Goal: Entertainment & Leisure: Consume media (video, audio)

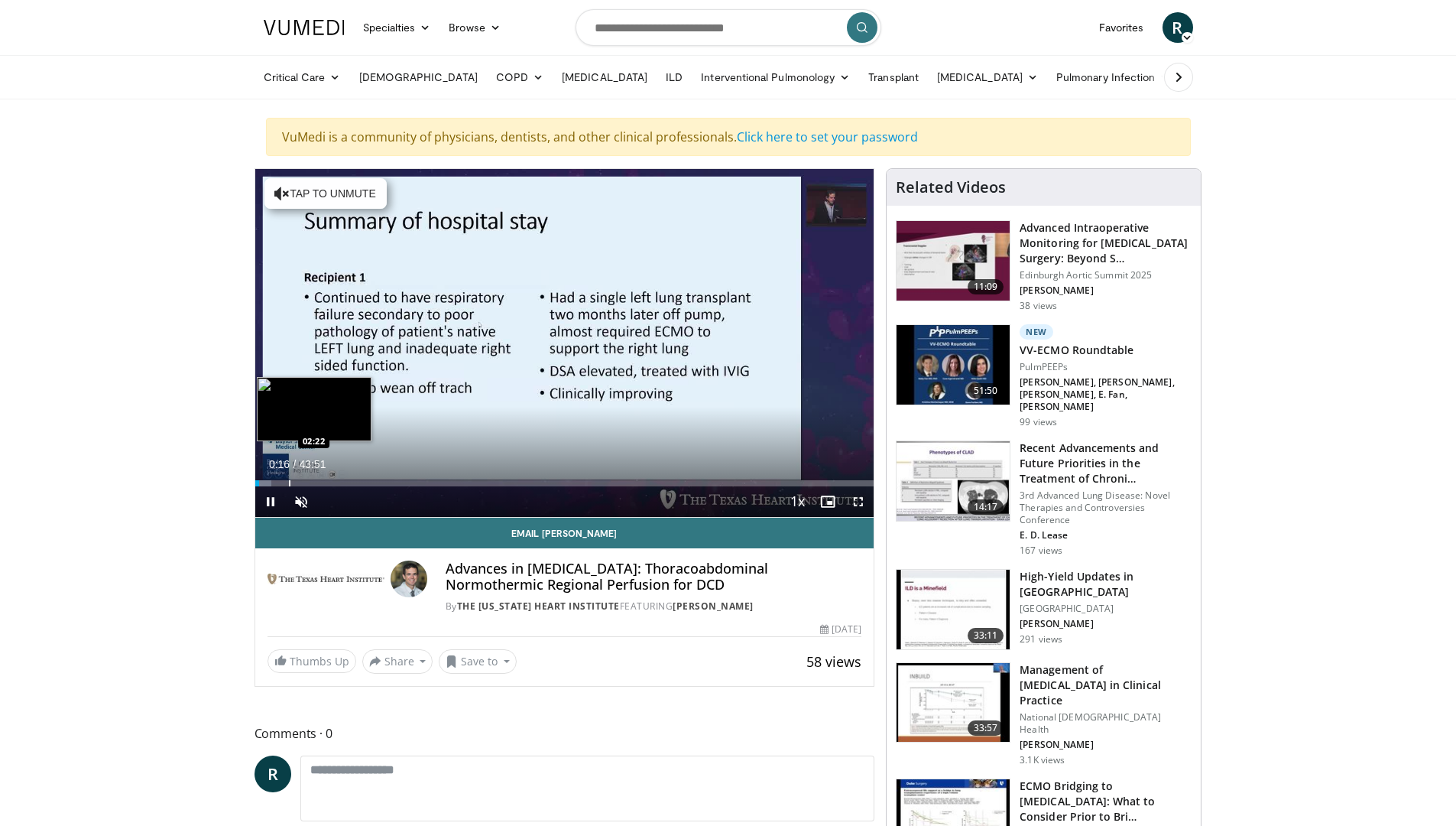
click at [288, 478] on div "Loaded : 2.64% 00:16 02:22" at bounding box center [564, 479] width 620 height 15
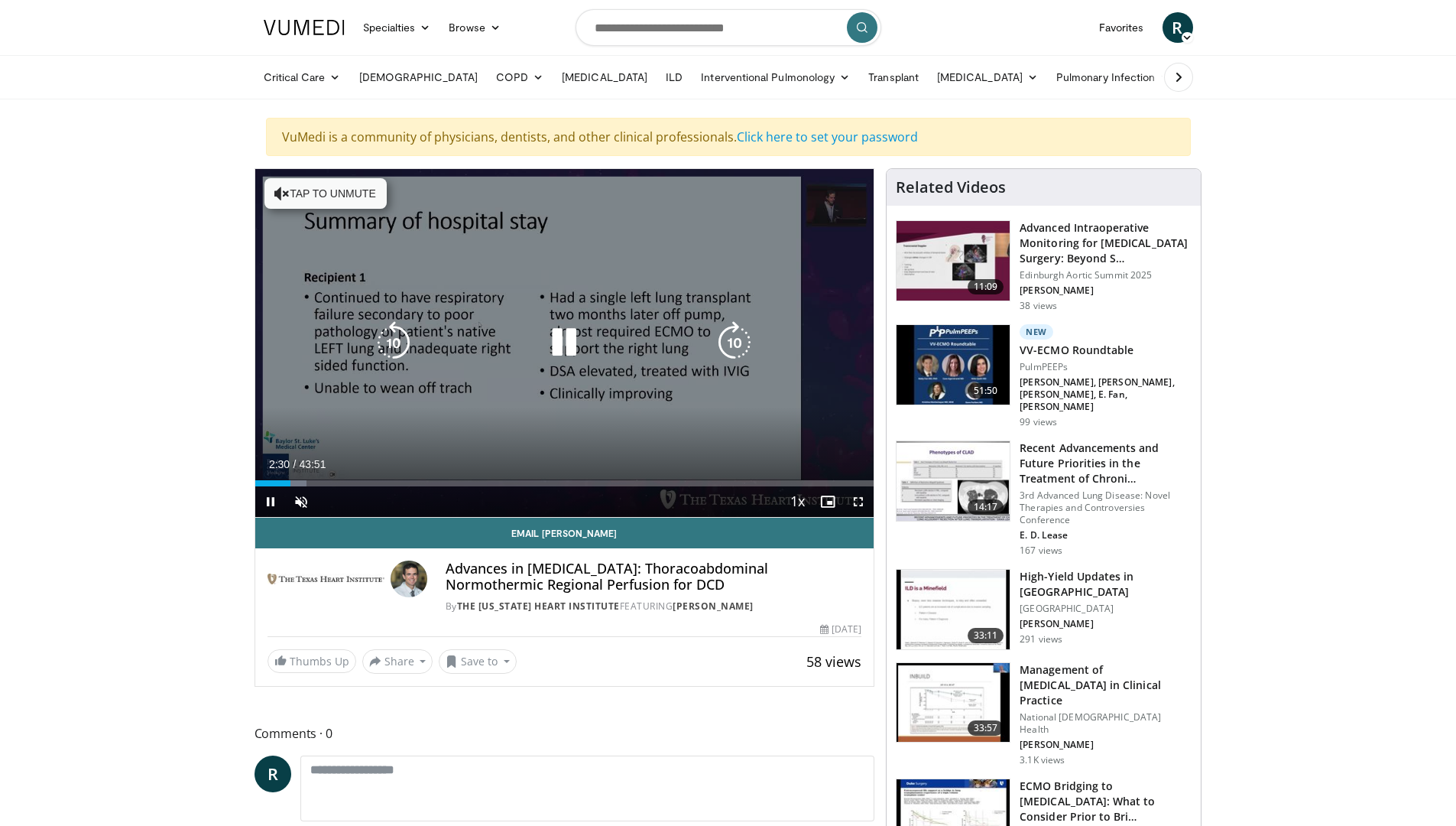
click at [298, 192] on button "Tap to unmute" at bounding box center [326, 193] width 122 height 31
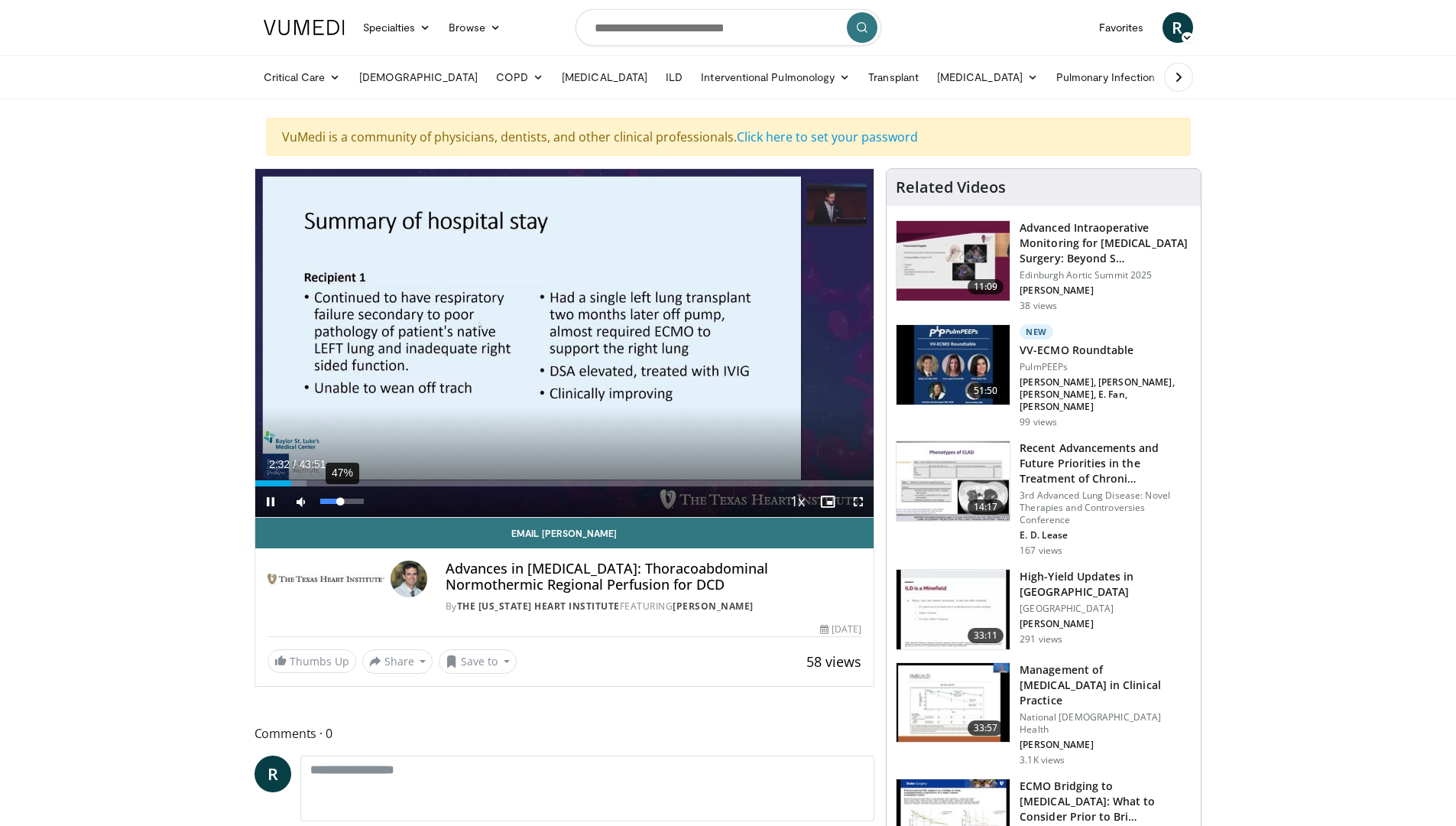
click at [341, 499] on div "47%" at bounding box center [342, 501] width 44 height 5
click at [333, 502] on div "30%" at bounding box center [342, 501] width 44 height 5
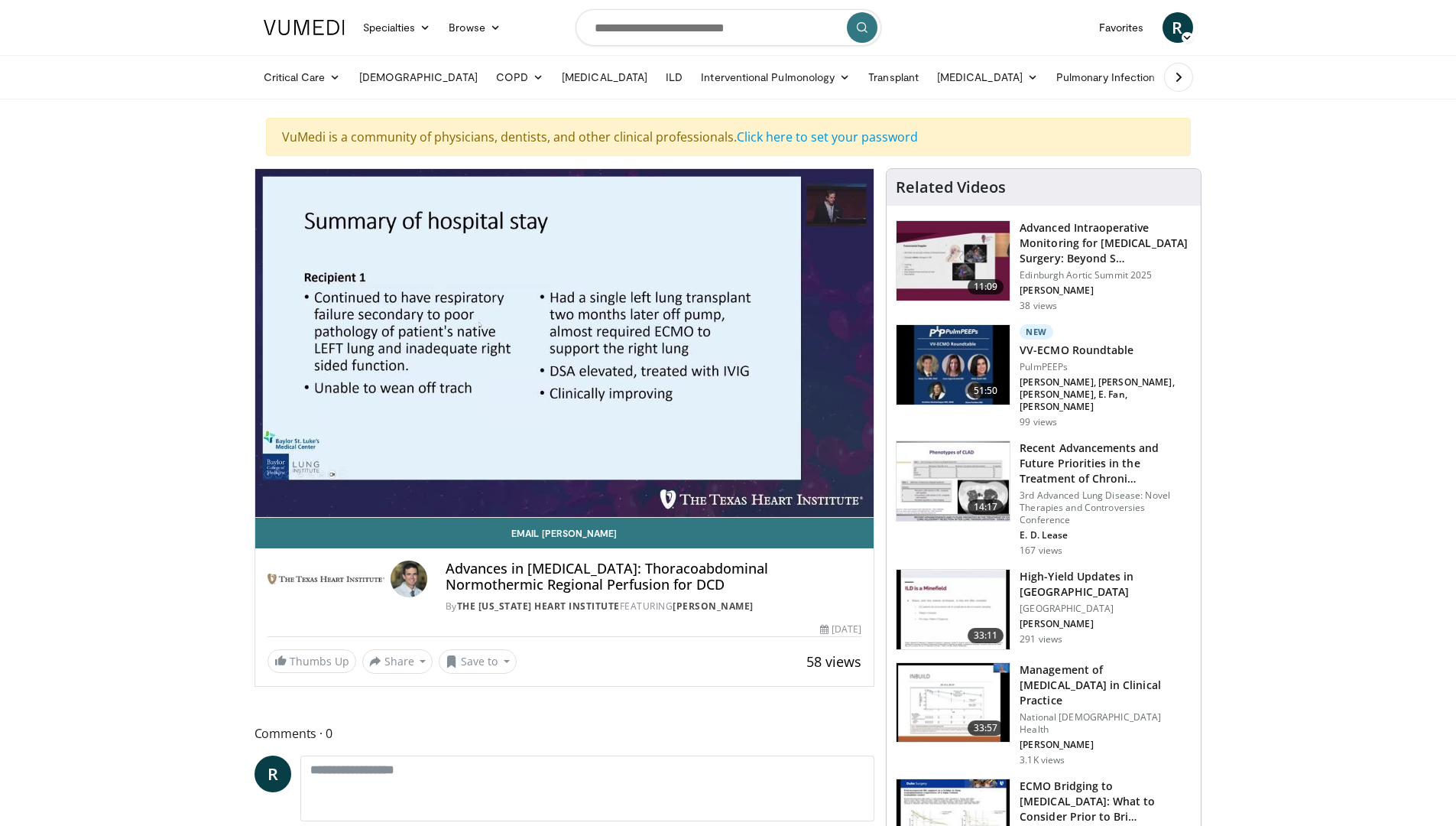
click at [1178, 79] on icon at bounding box center [1178, 77] width 15 height 15
click at [760, 72] on link "Transplant" at bounding box center [795, 77] width 69 height 31
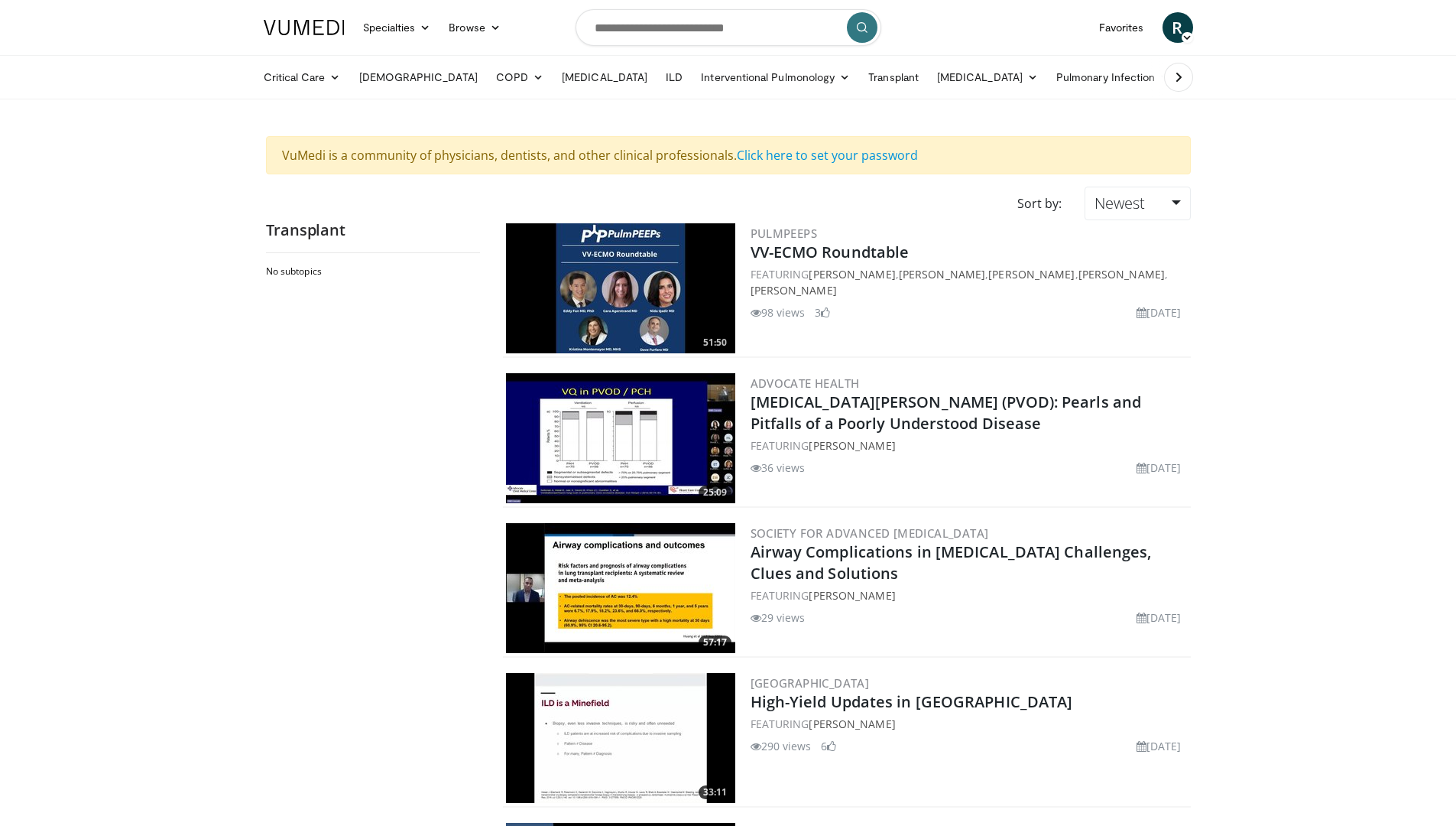
click at [669, 284] on img at bounding box center [621, 288] width 230 height 130
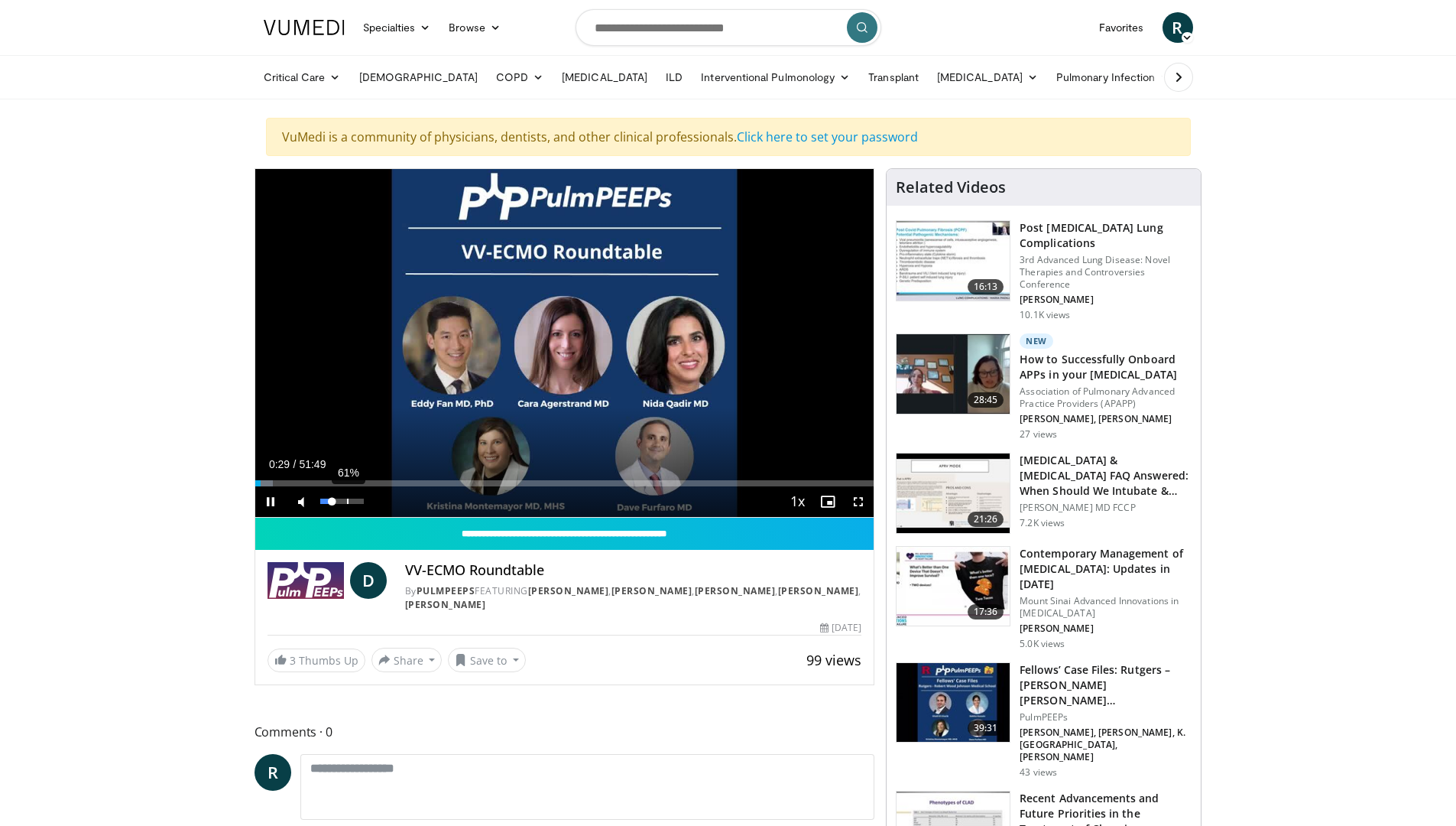
click at [347, 498] on div "61%" at bounding box center [342, 502] width 54 height 31
click at [347, 503] on div "61%" at bounding box center [342, 501] width 44 height 5
click at [354, 502] on div "75%" at bounding box center [342, 501] width 44 height 5
click at [349, 501] on div "Volume Level" at bounding box center [335, 501] width 29 height 5
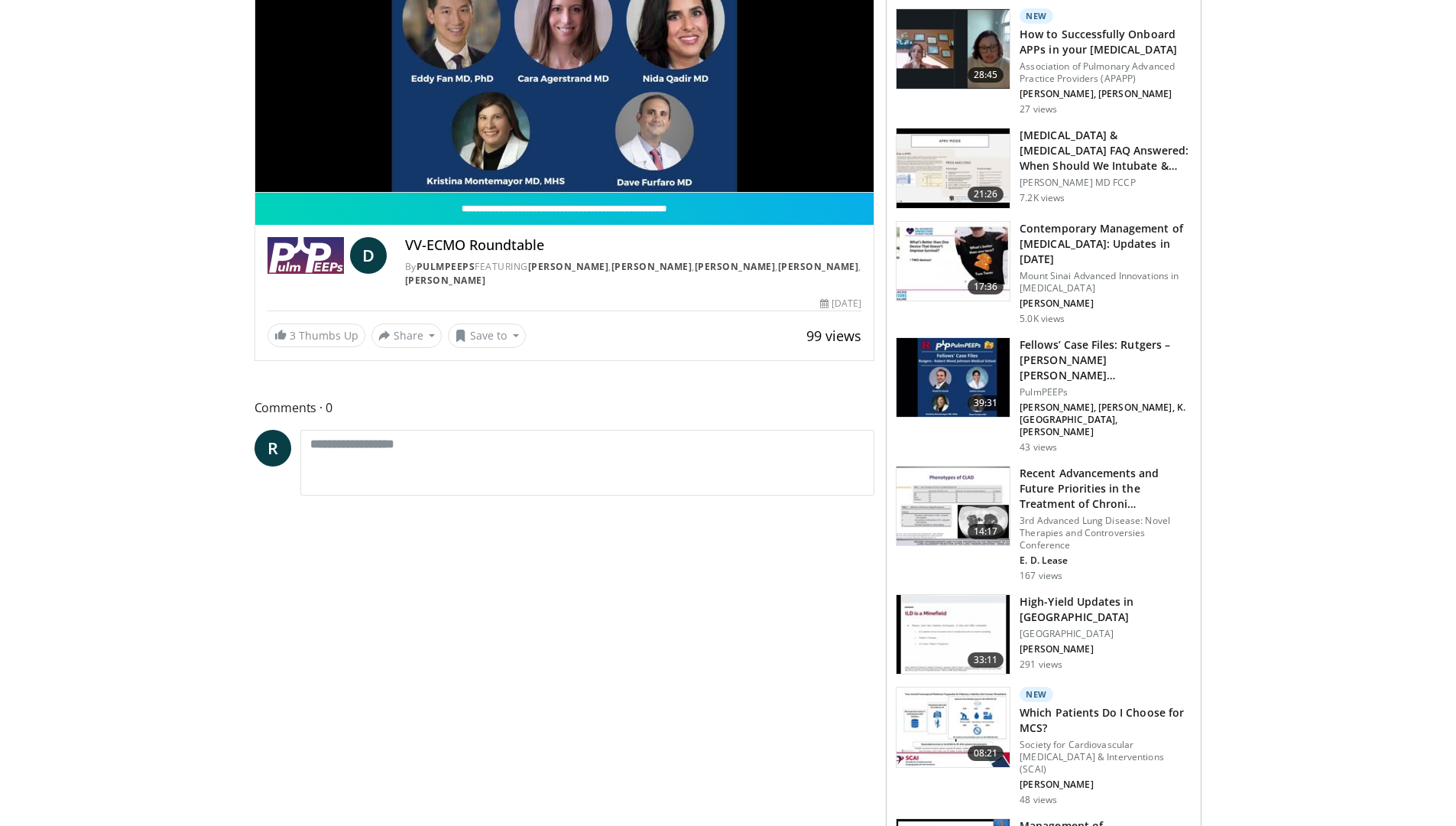
scroll to position [76, 0]
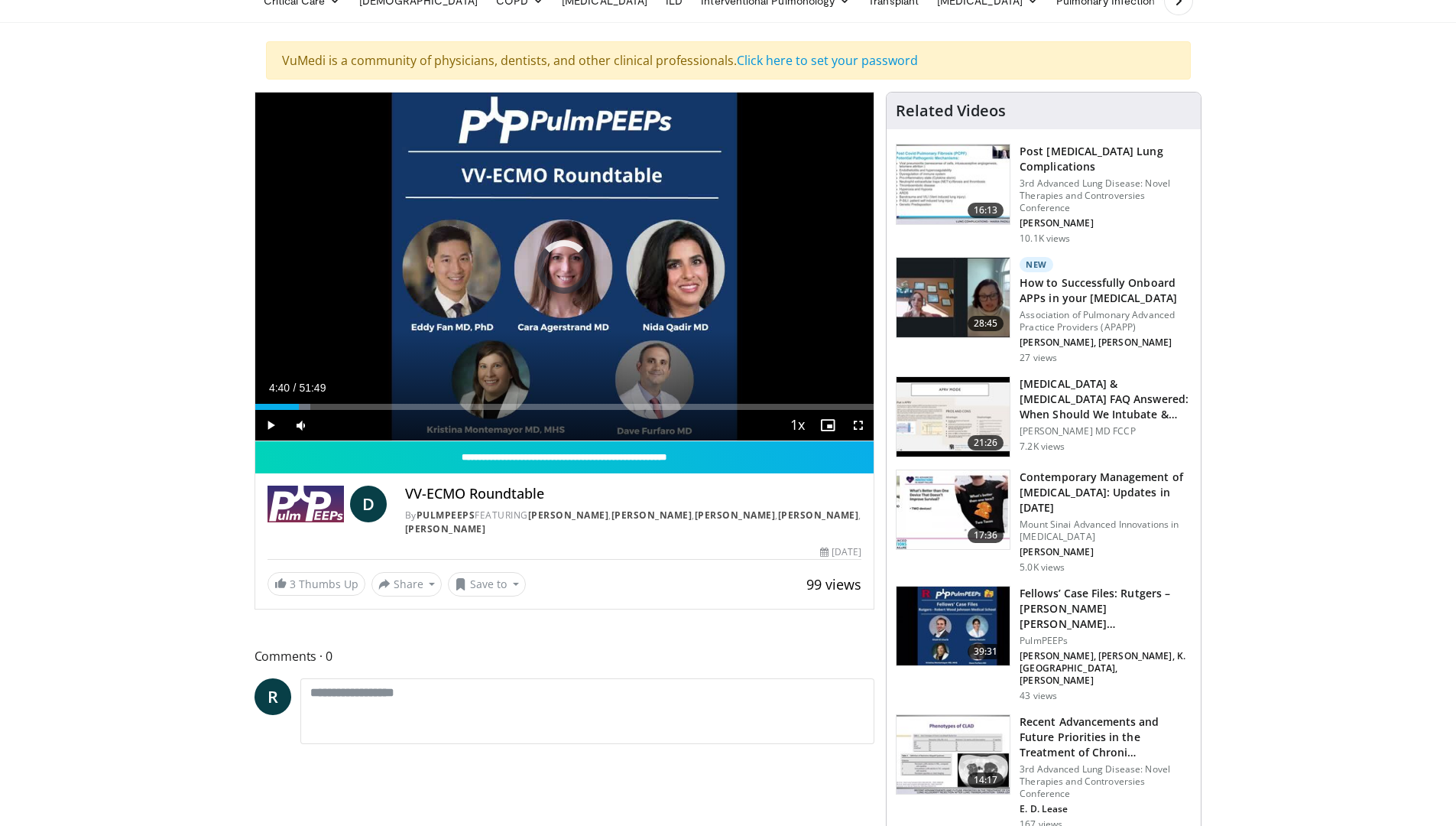
click at [311, 407] on div "Progress Bar" at bounding box center [312, 407] width 2 height 6
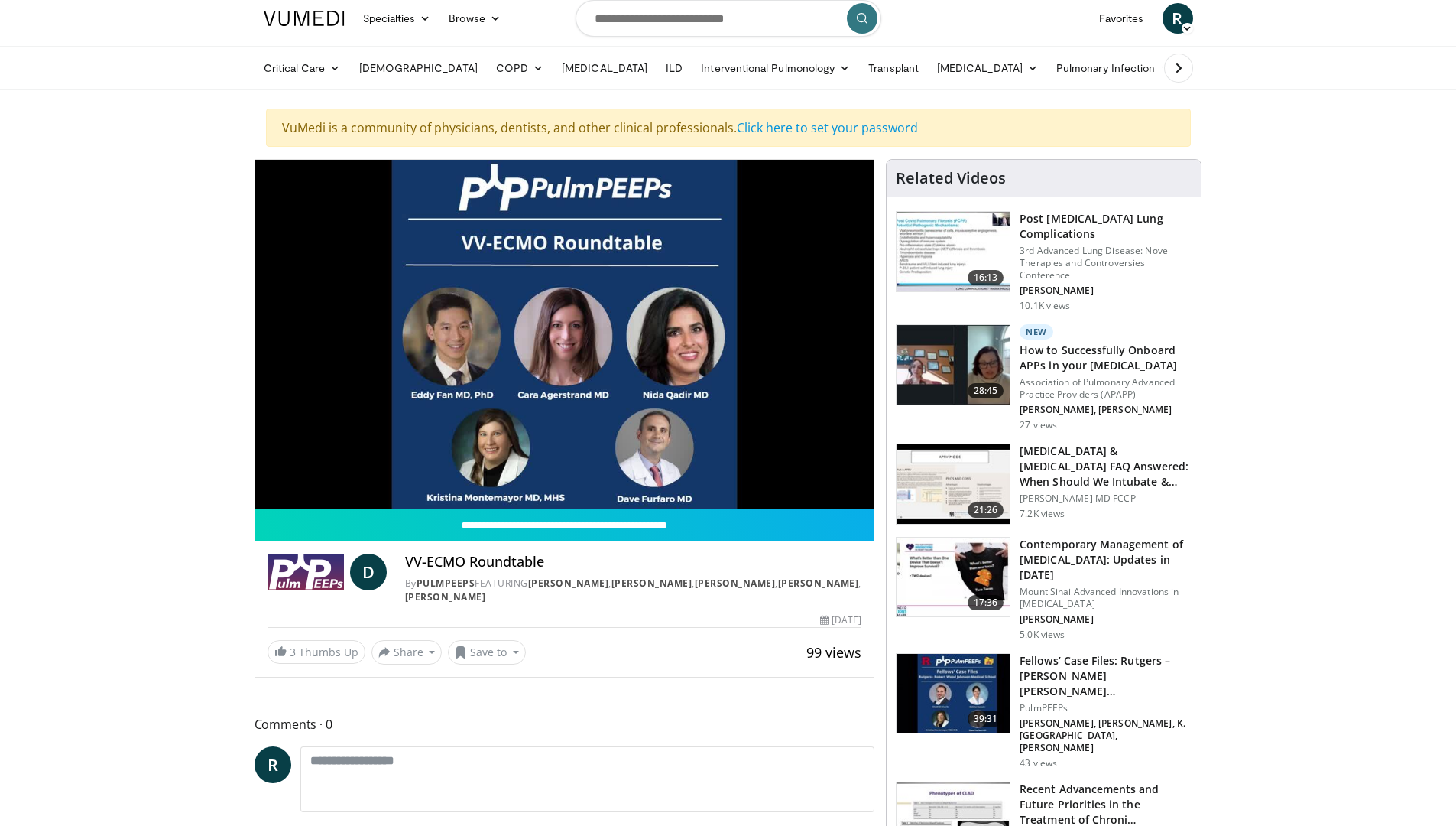
scroll to position [0, 0]
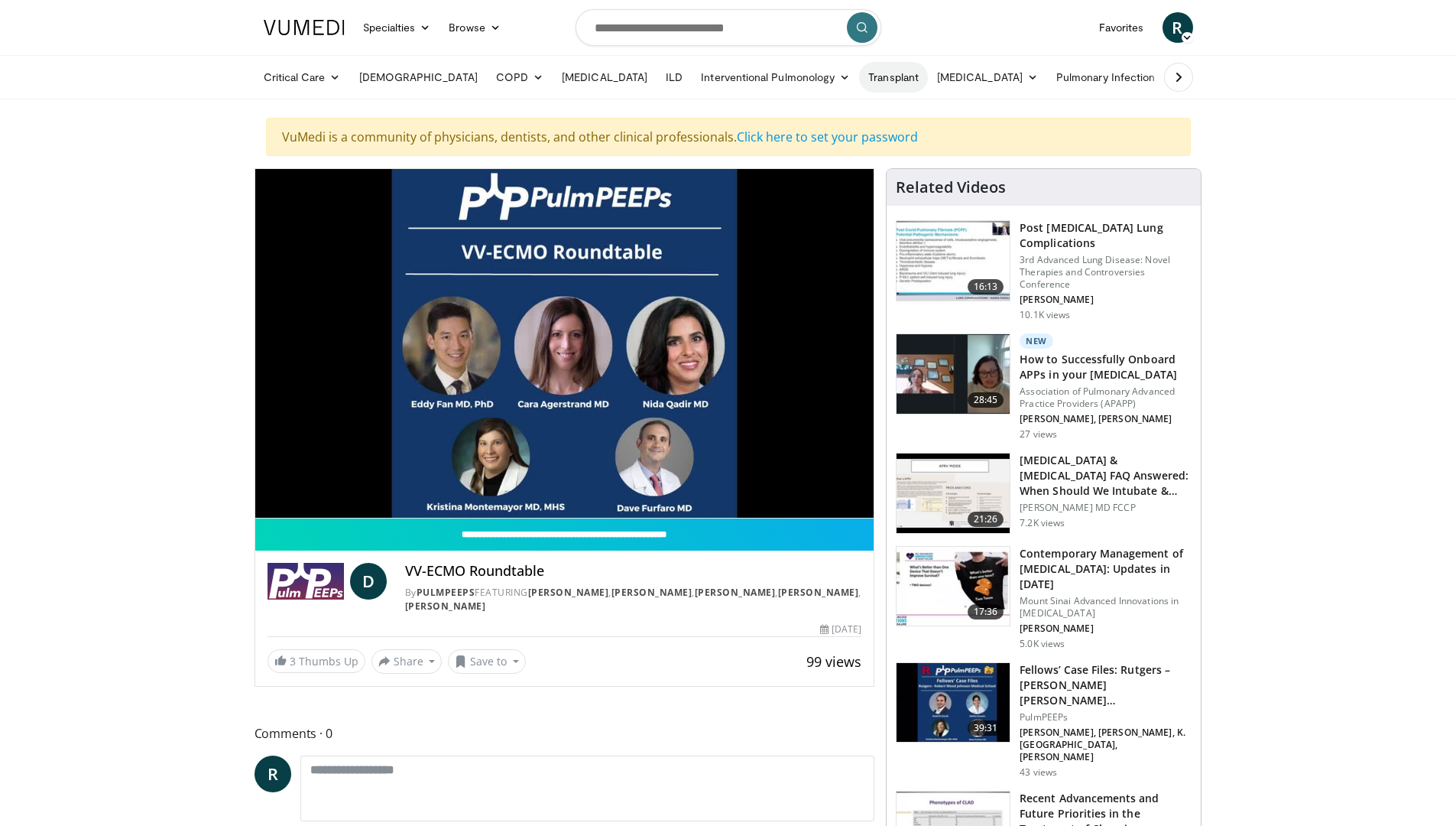
click at [859, 75] on link "Transplant" at bounding box center [894, 77] width 69 height 31
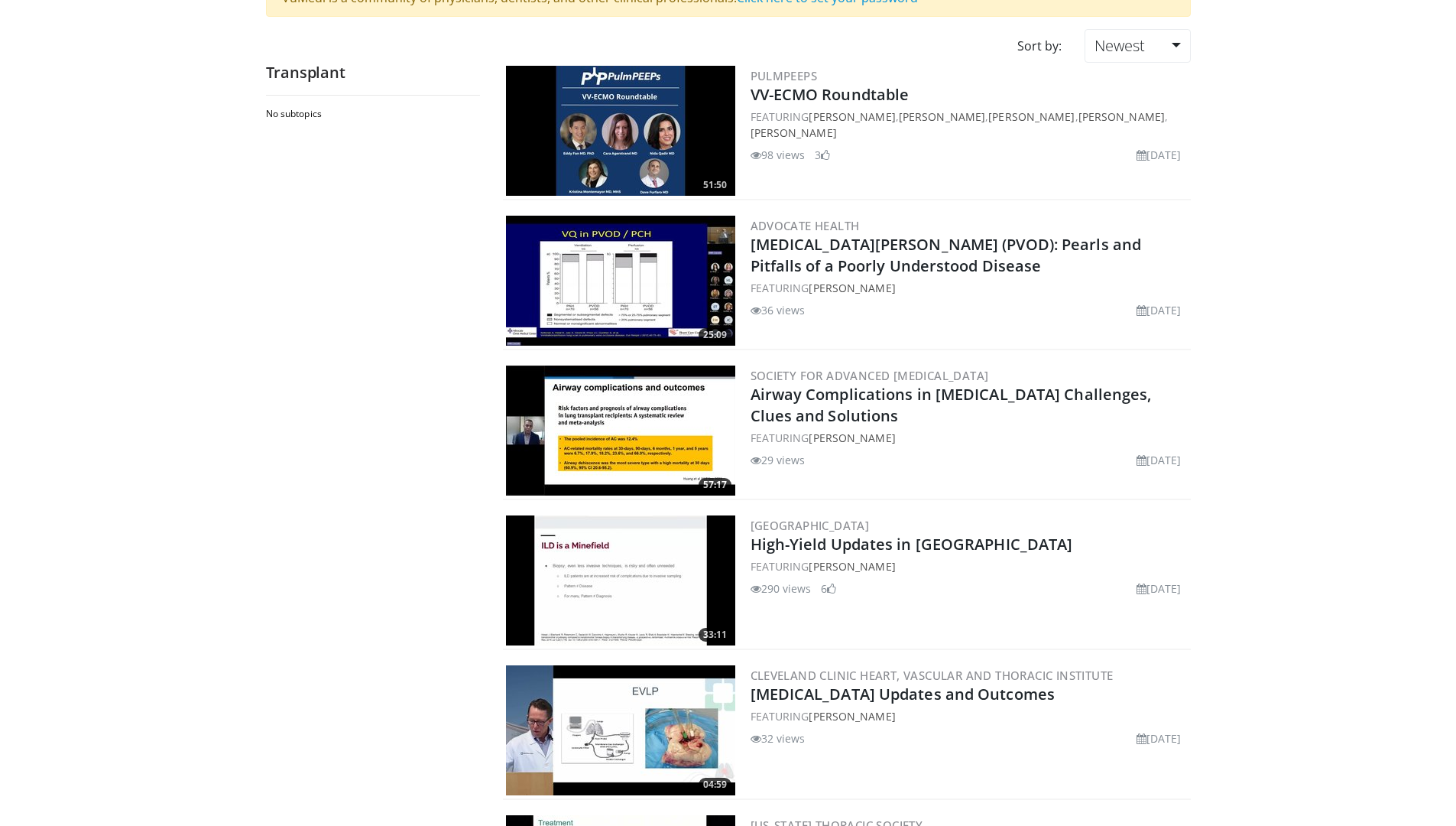
scroll to position [153, 0]
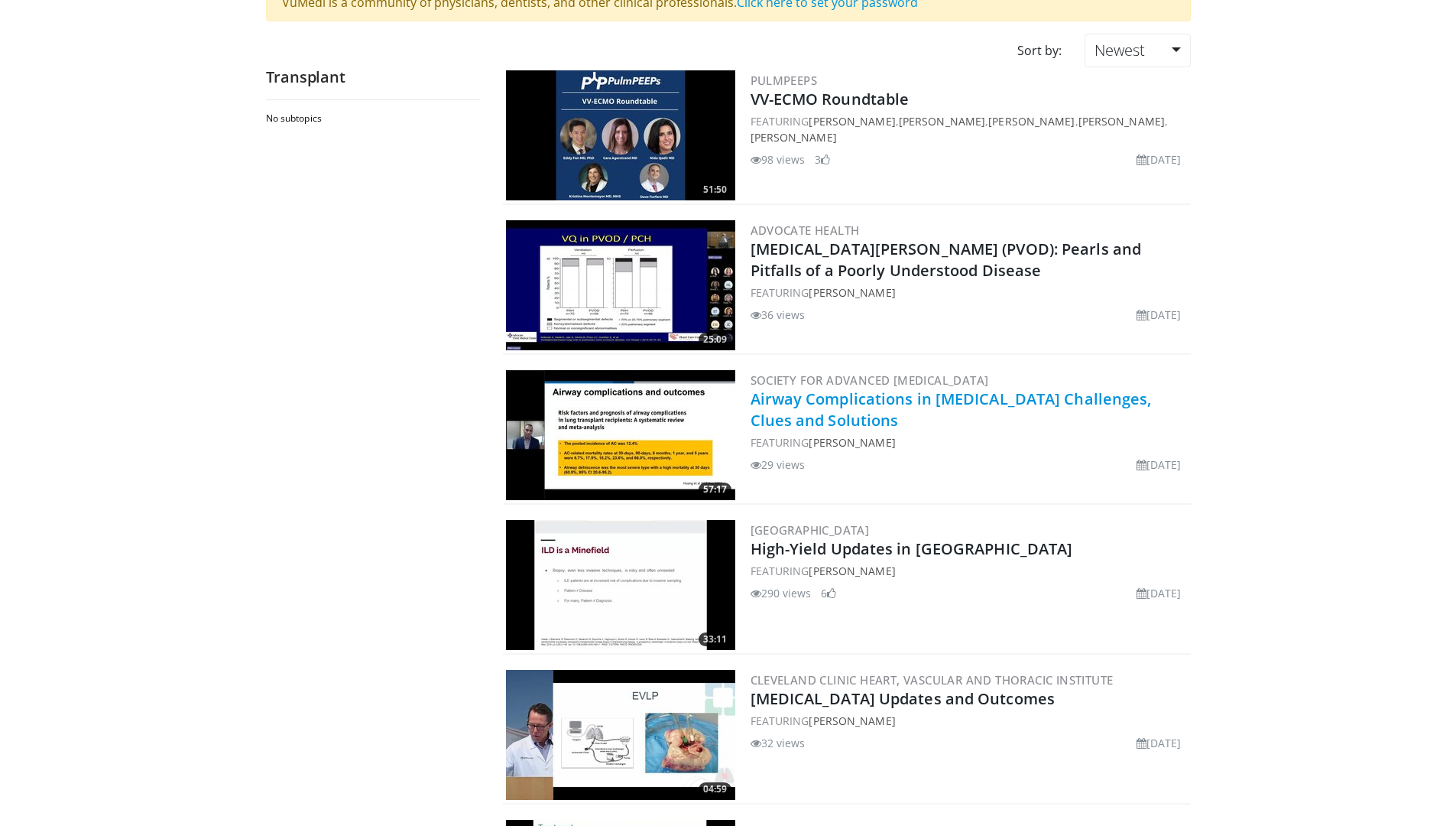
click at [858, 411] on link "Airway Complications in Lung Transplantation Challenges, Clues and Solutions" at bounding box center [952, 409] width 401 height 42
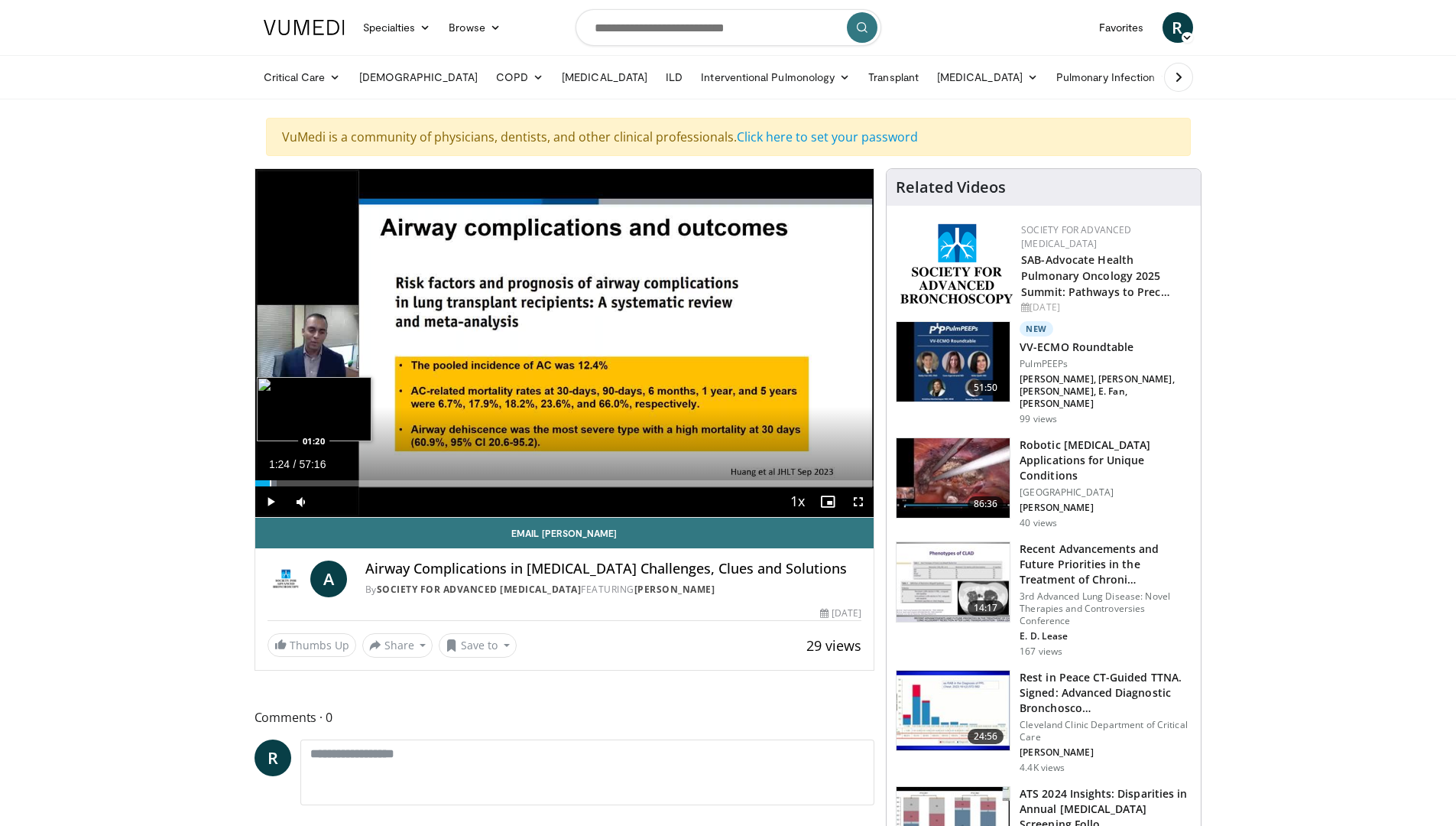
click at [269, 484] on div "Progress Bar" at bounding box center [270, 483] width 2 height 6
click at [278, 483] on div "Progress Bar" at bounding box center [279, 483] width 2 height 6
click at [285, 482] on div "Progress Bar" at bounding box center [286, 483] width 2 height 6
click at [290, 482] on div "Progress Bar" at bounding box center [288, 483] width 17 height 6
click at [297, 482] on div "Progress Bar" at bounding box center [298, 483] width 2 height 6
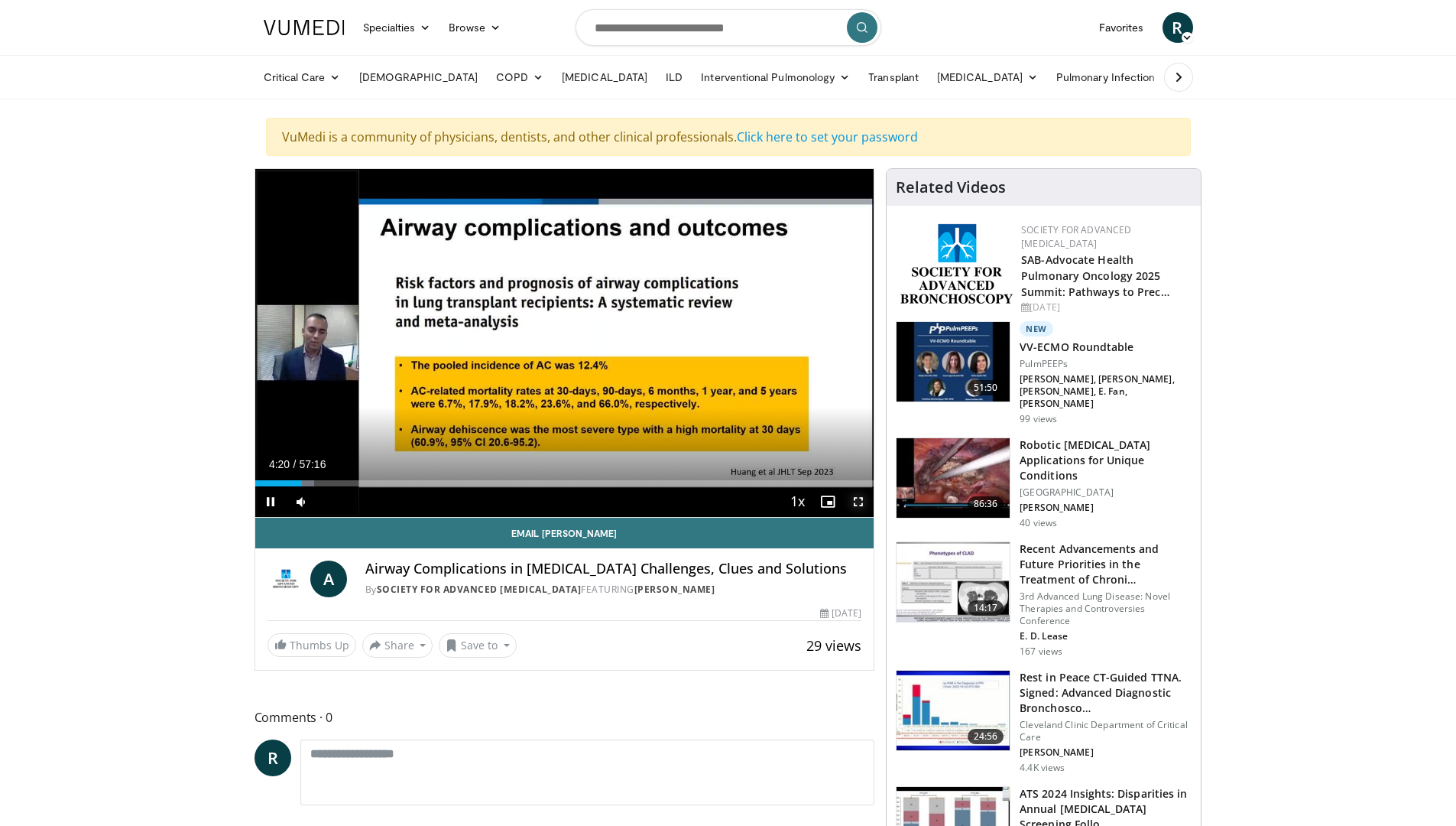
click at [859, 498] on span "Video Player" at bounding box center [859, 502] width 31 height 31
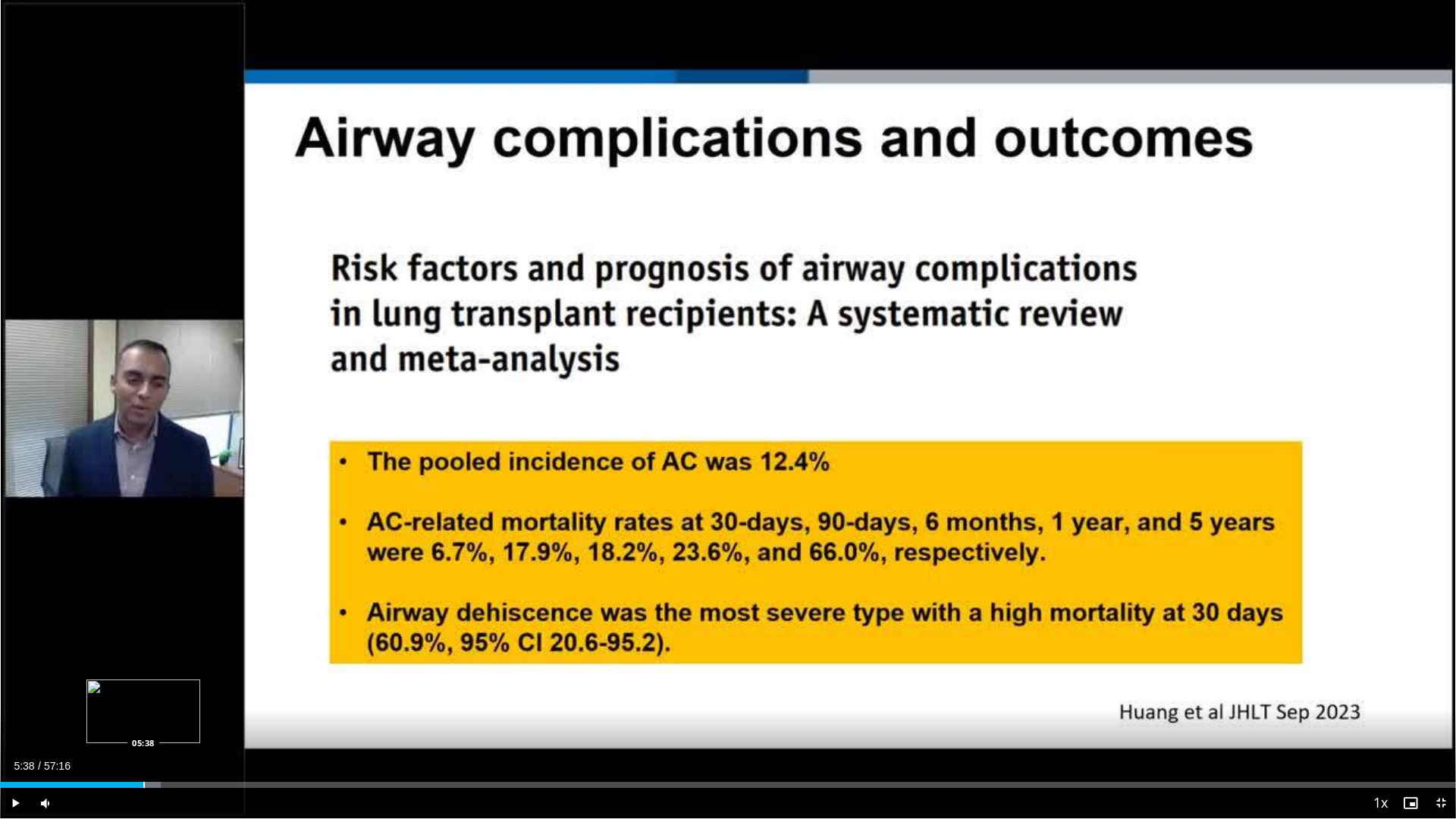
click at [143, 784] on div "Progress Bar" at bounding box center [144, 785] width 2 height 6
click at [155, 780] on div "Loaded : 11.62% 05:39 06:03" at bounding box center [728, 781] width 1456 height 14
click at [189, 780] on div "Loaded : 14.24% 07:25 07:25" at bounding box center [728, 781] width 1456 height 14
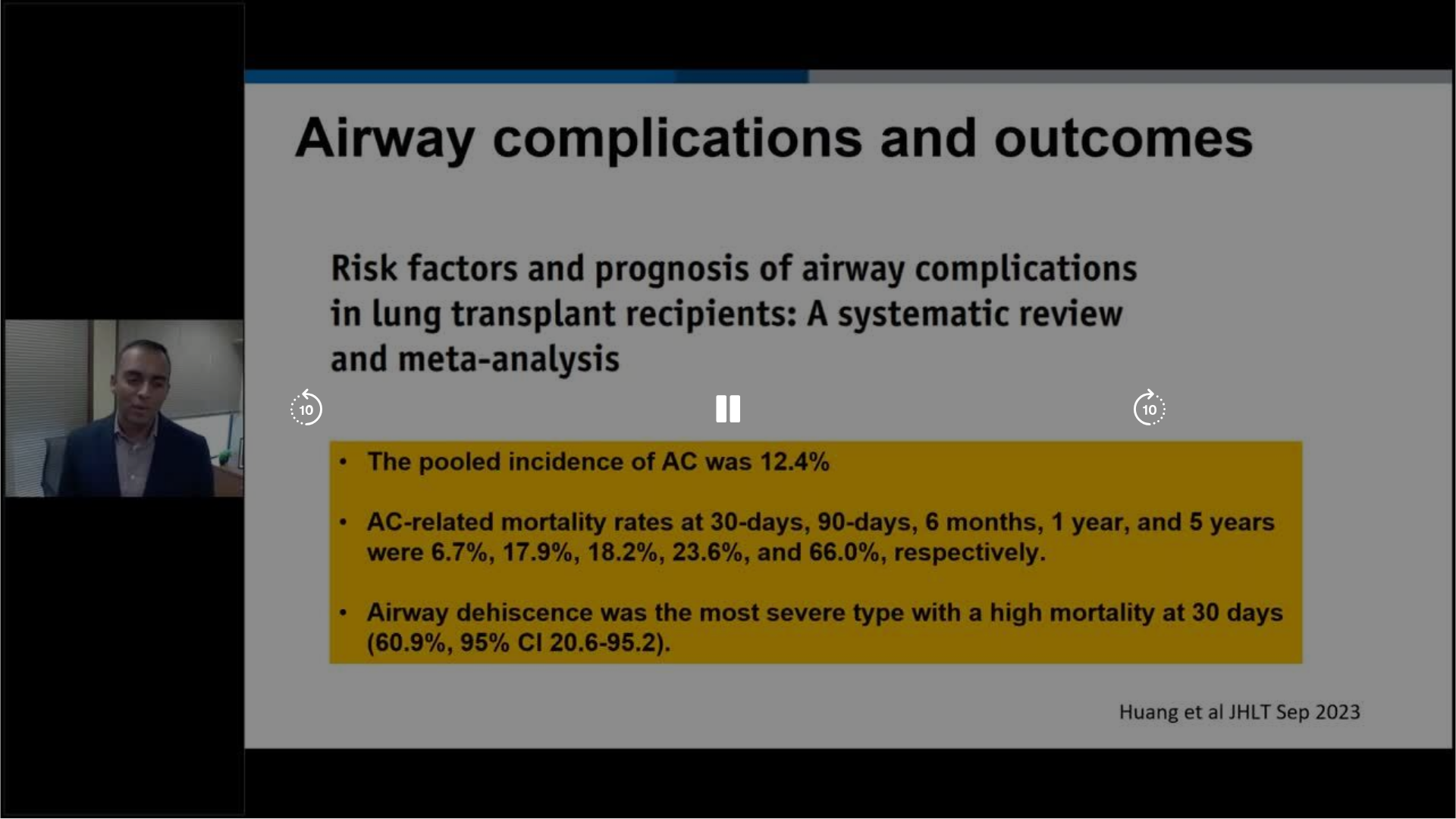
click at [1442, 803] on div "10 seconds Tap to unmute" at bounding box center [728, 409] width 1456 height 818
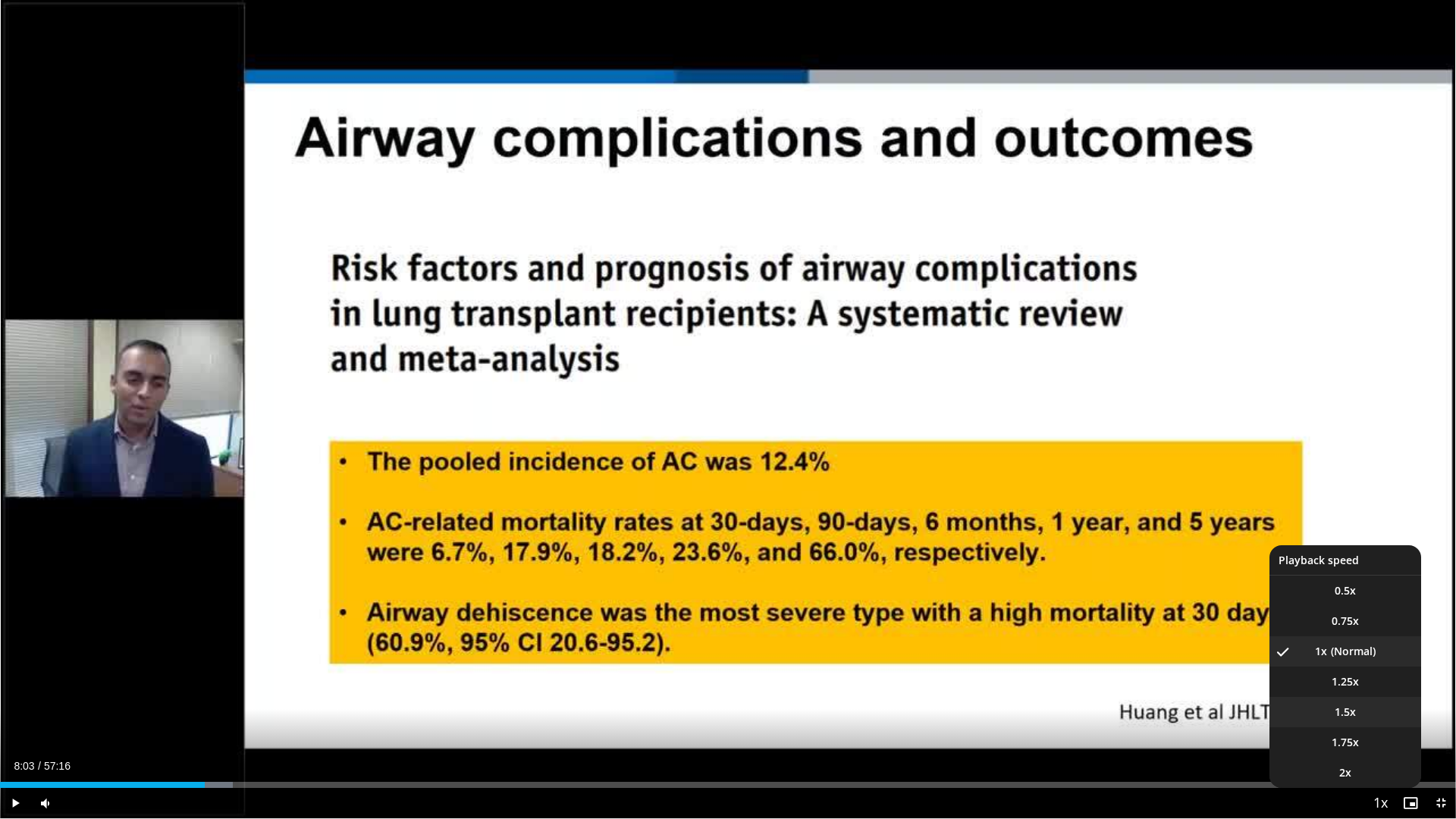
click at [1354, 716] on span "1.5x" at bounding box center [1345, 712] width 22 height 15
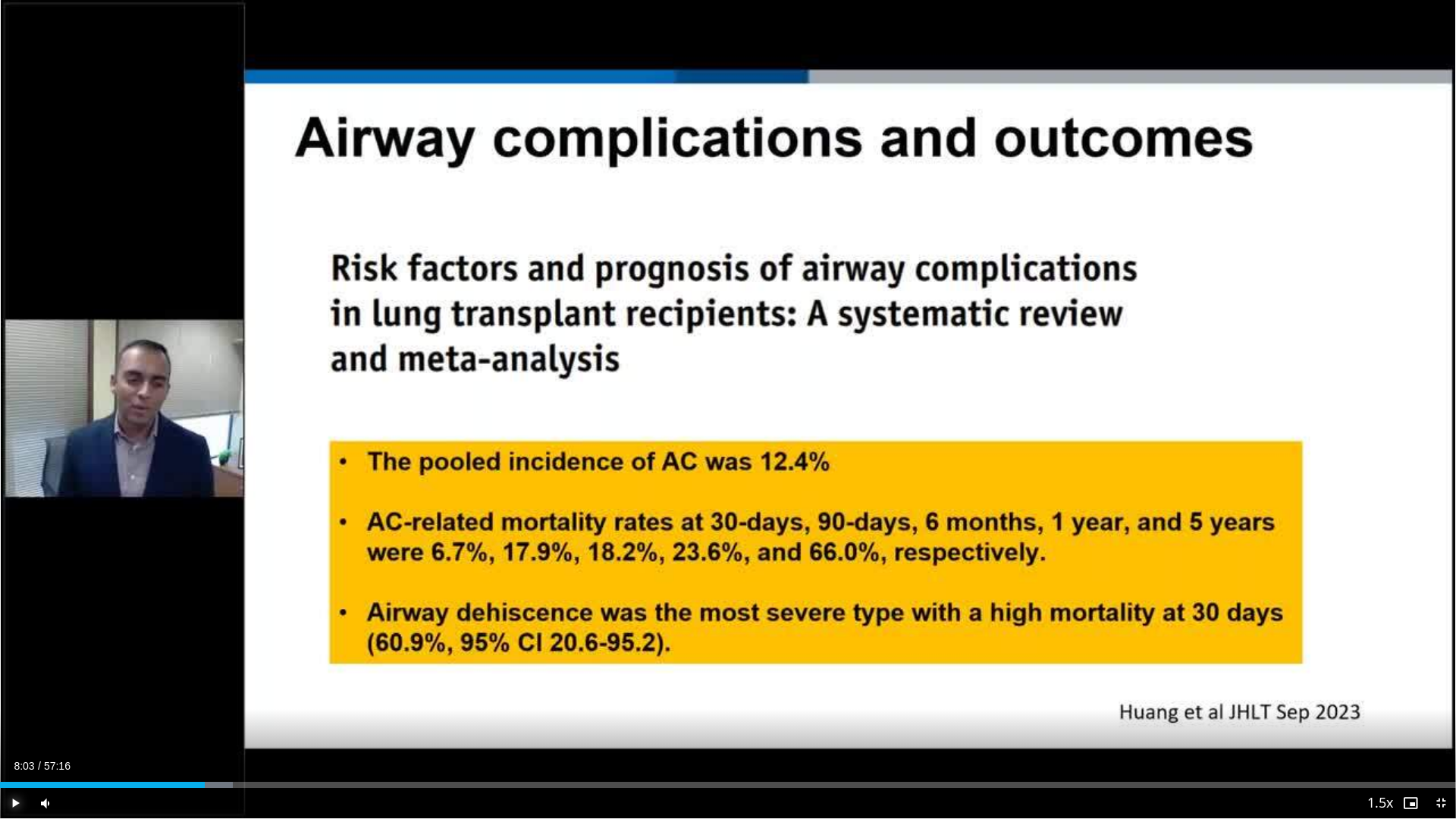
click at [8, 803] on span "Video Player" at bounding box center [15, 804] width 31 height 31
click at [1443, 804] on span "Video Player" at bounding box center [1441, 804] width 31 height 31
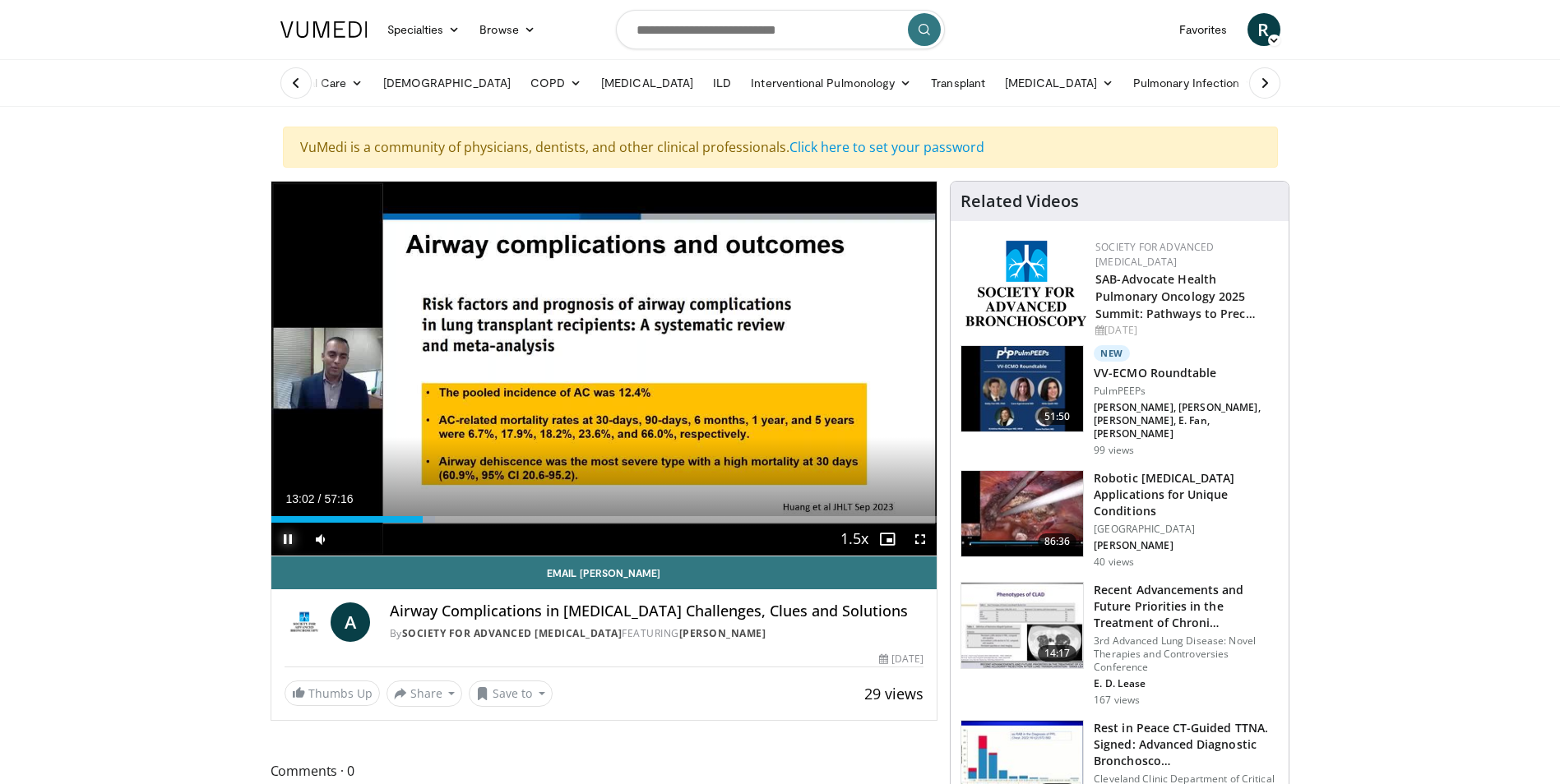
click at [284, 538] on span "Video Player" at bounding box center [288, 539] width 33 height 33
